Goal: Information Seeking & Learning: Learn about a topic

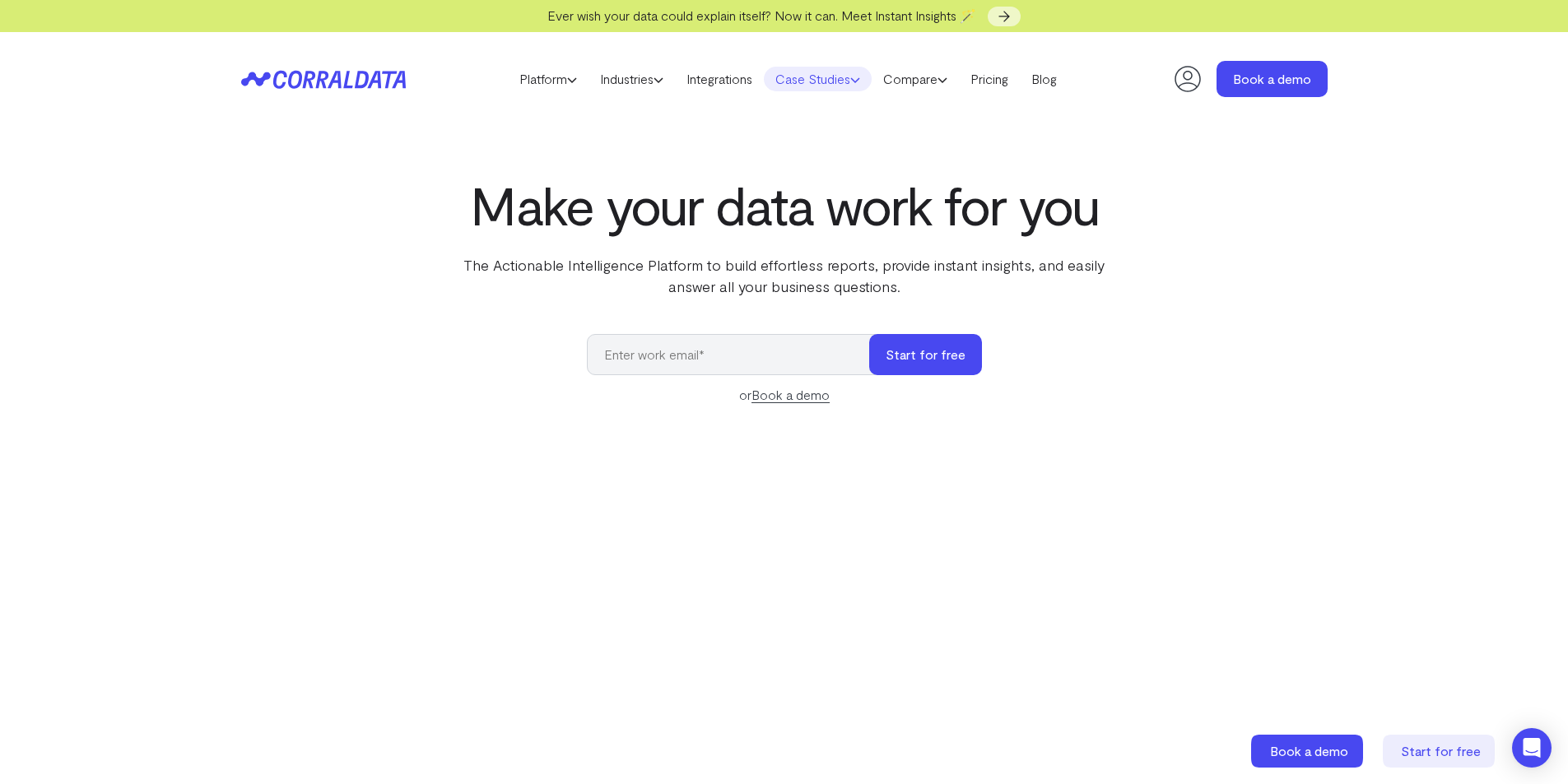
click at [850, 87] on link "Case Studies" at bounding box center [817, 78] width 108 height 25
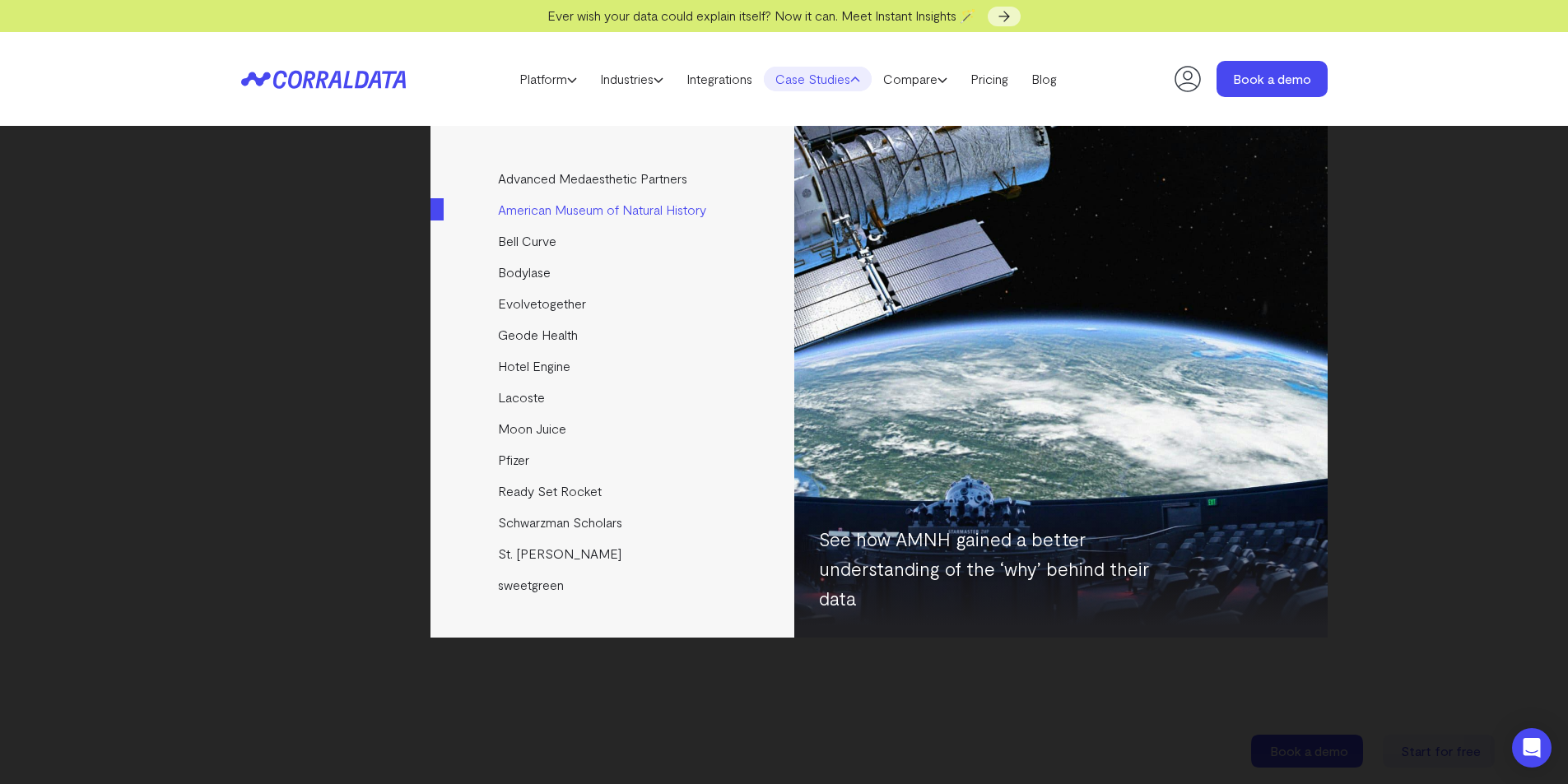
click at [666, 207] on link "American Museum of Natural History" at bounding box center [614, 209] width 366 height 31
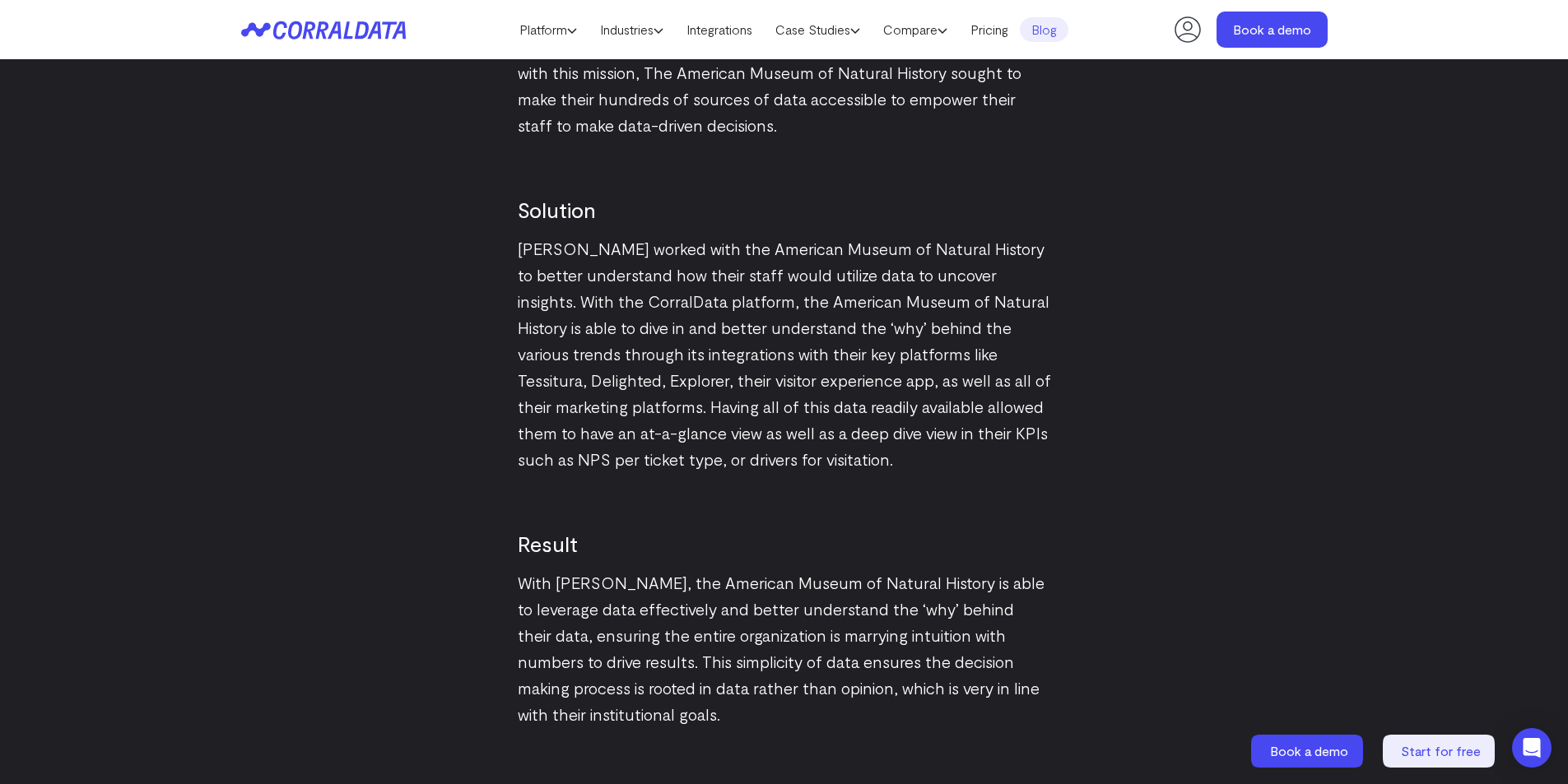
scroll to position [2379, 0]
